Goal: Information Seeking & Learning: Learn about a topic

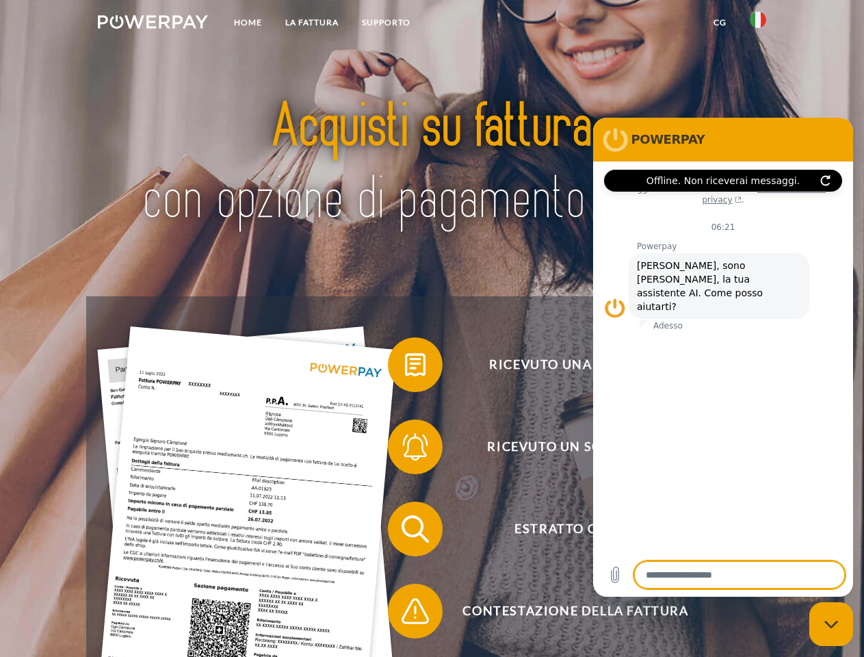
click at [153, 24] on img at bounding box center [153, 22] width 110 height 14
click at [758, 24] on img at bounding box center [758, 20] width 16 height 16
click at [719, 23] on link "CG" at bounding box center [720, 22] width 36 height 25
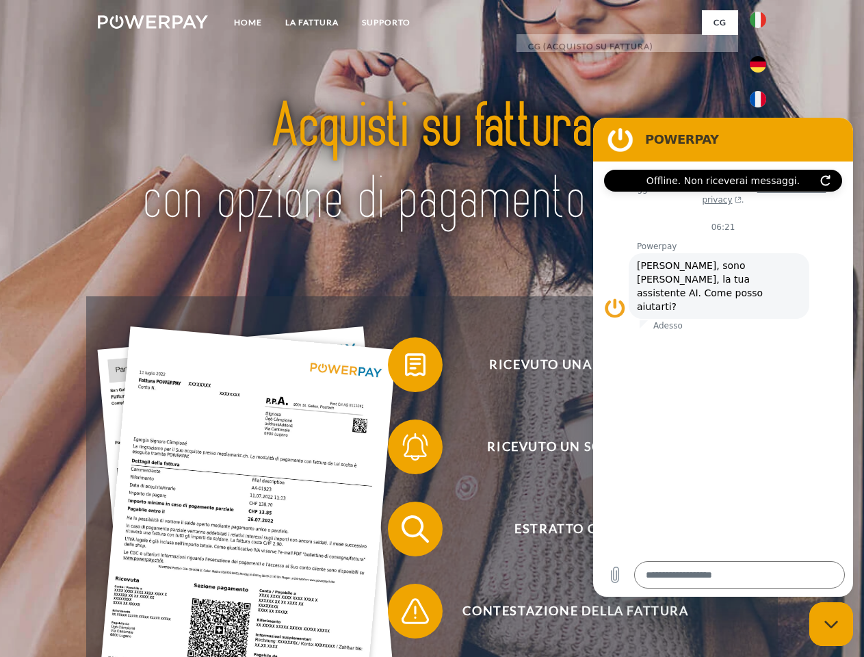
click at [405, 367] on span at bounding box center [394, 364] width 68 height 68
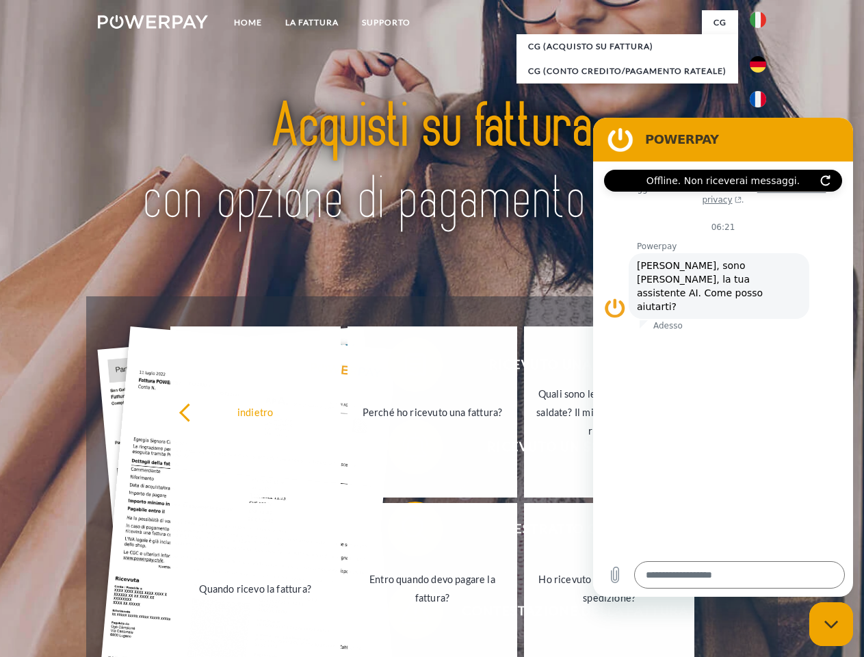
click at [405, 449] on div "Ricevuto una fattura? Ricevuto un sollecito? Estratto conto indietro" at bounding box center [431, 569] width 691 height 547
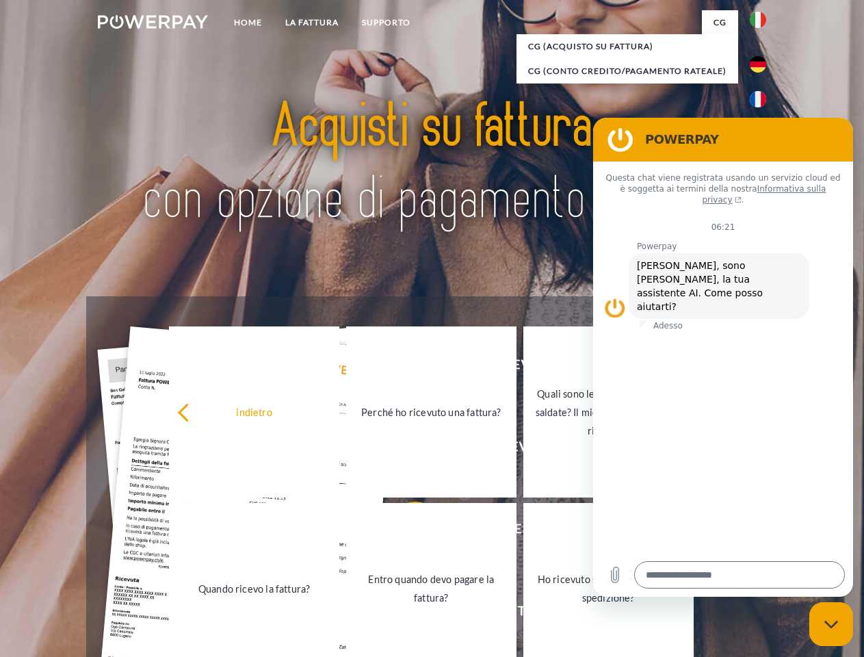
click at [405, 531] on link "Entro quando devo pagare la fattura?" at bounding box center [431, 588] width 170 height 171
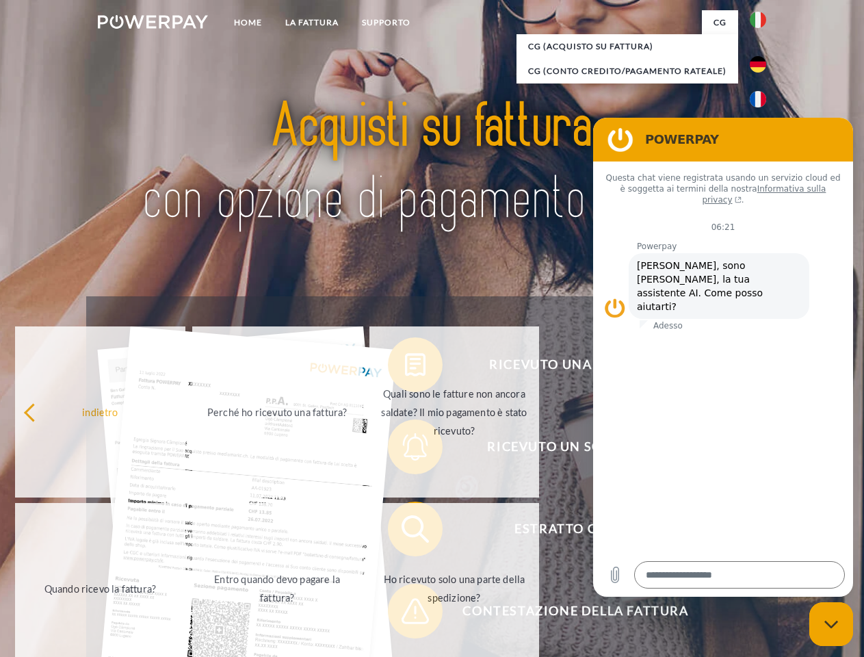
click at [405, 613] on link "Ho ricevuto solo una parte della spedizione?" at bounding box center [454, 588] width 170 height 171
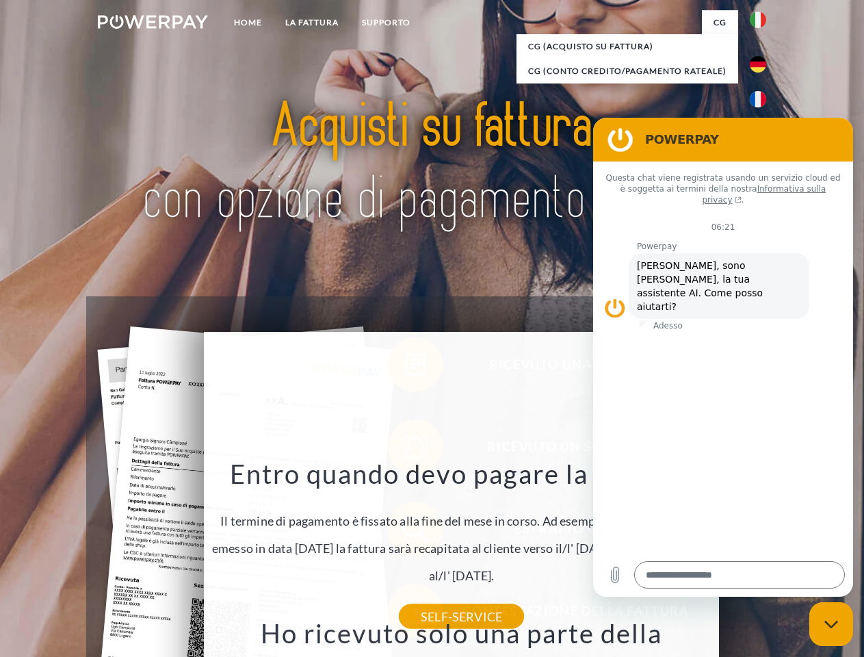
click at [831, 624] on icon "Chiudi la finestra di messaggistica" at bounding box center [831, 624] width 14 height 9
type textarea "*"
